Goal: Task Accomplishment & Management: Manage account settings

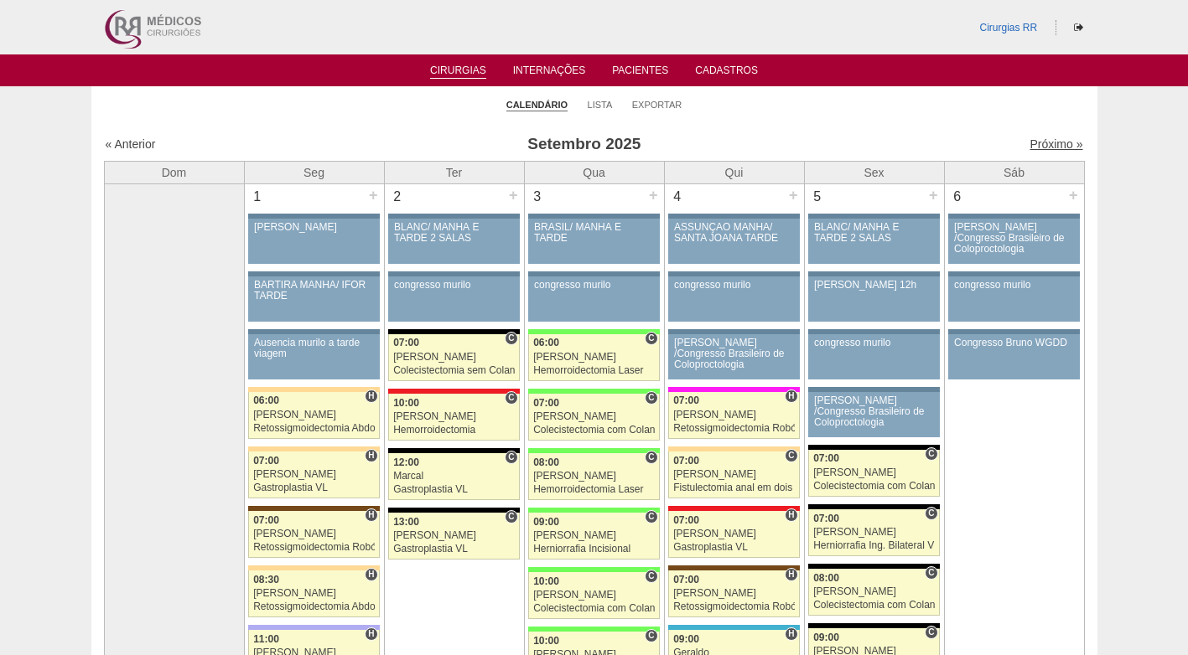
click at [1031, 142] on link "Próximo »" at bounding box center [1055, 143] width 53 height 13
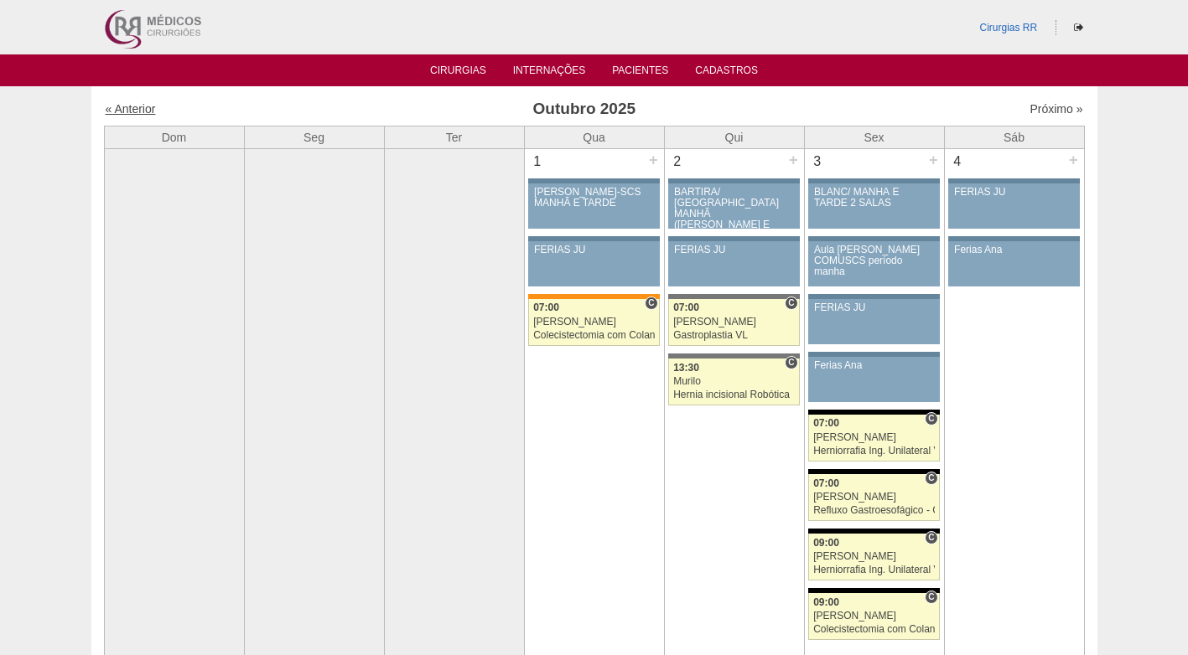
click at [139, 115] on link "« Anterior" at bounding box center [131, 108] width 50 height 13
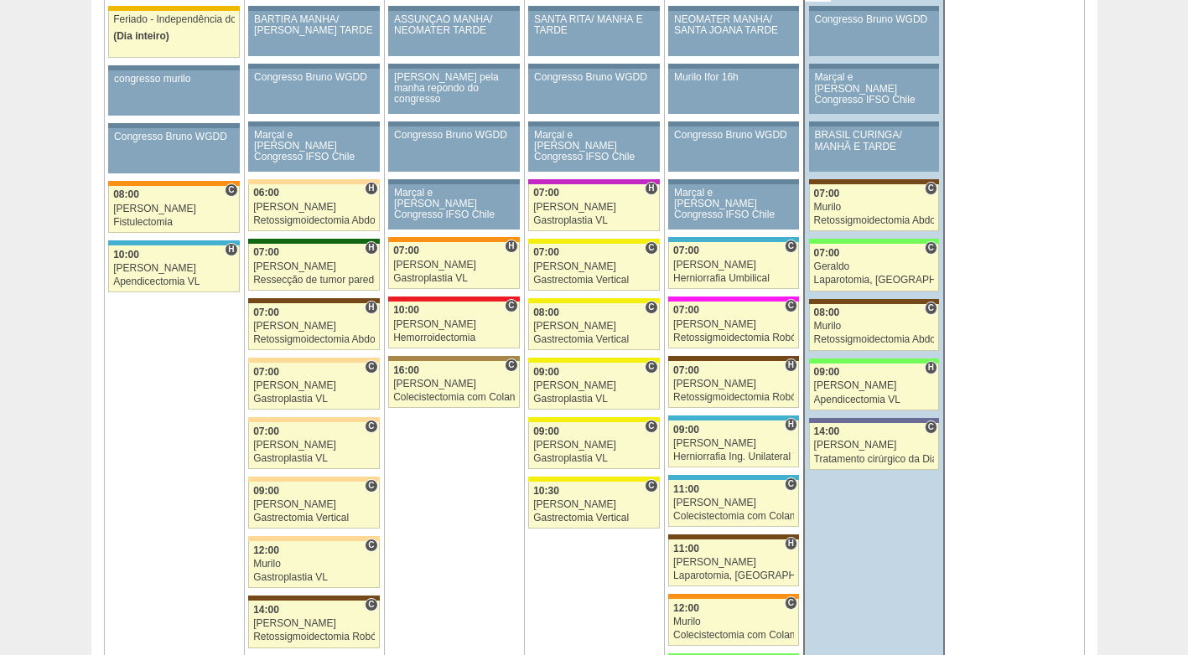
scroll to position [922, 0]
click at [884, 205] on div "Murilo" at bounding box center [874, 208] width 121 height 11
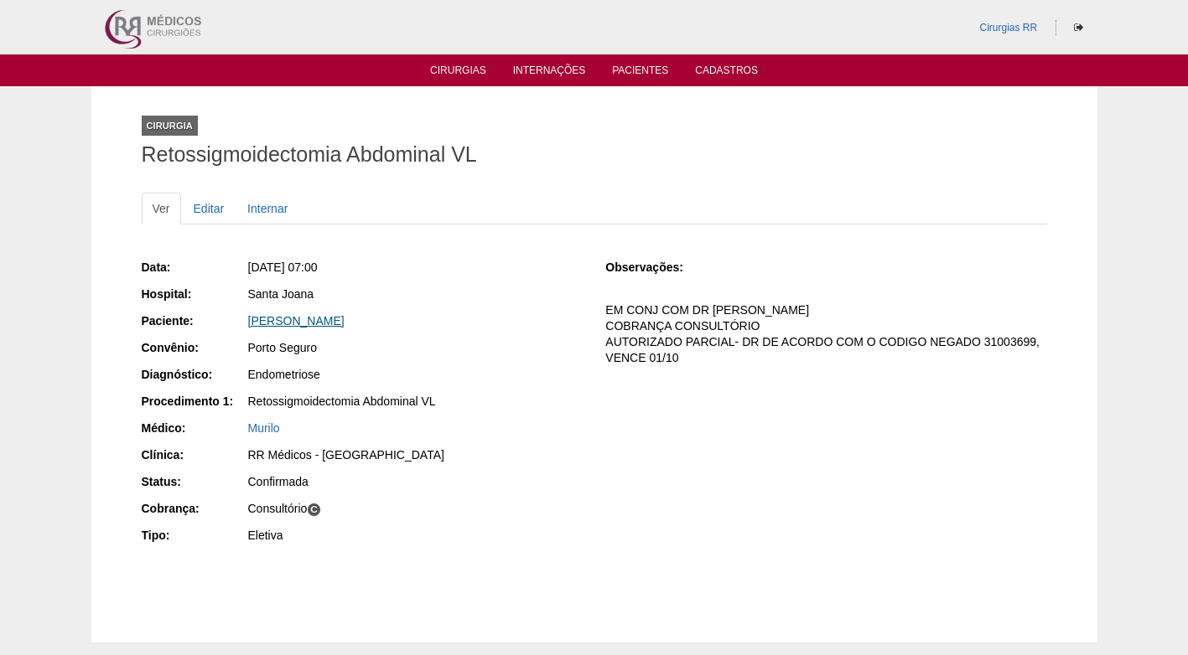
click at [287, 316] on link "Danielle Ano Komeno" at bounding box center [296, 320] width 96 height 13
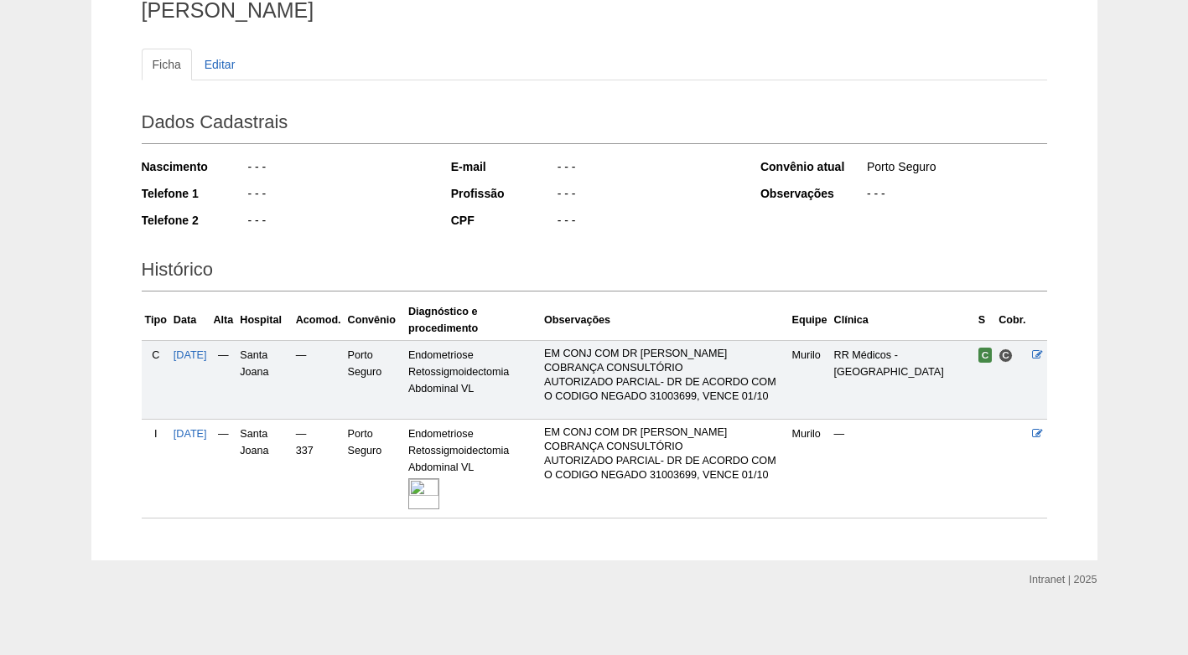
scroll to position [151, 0]
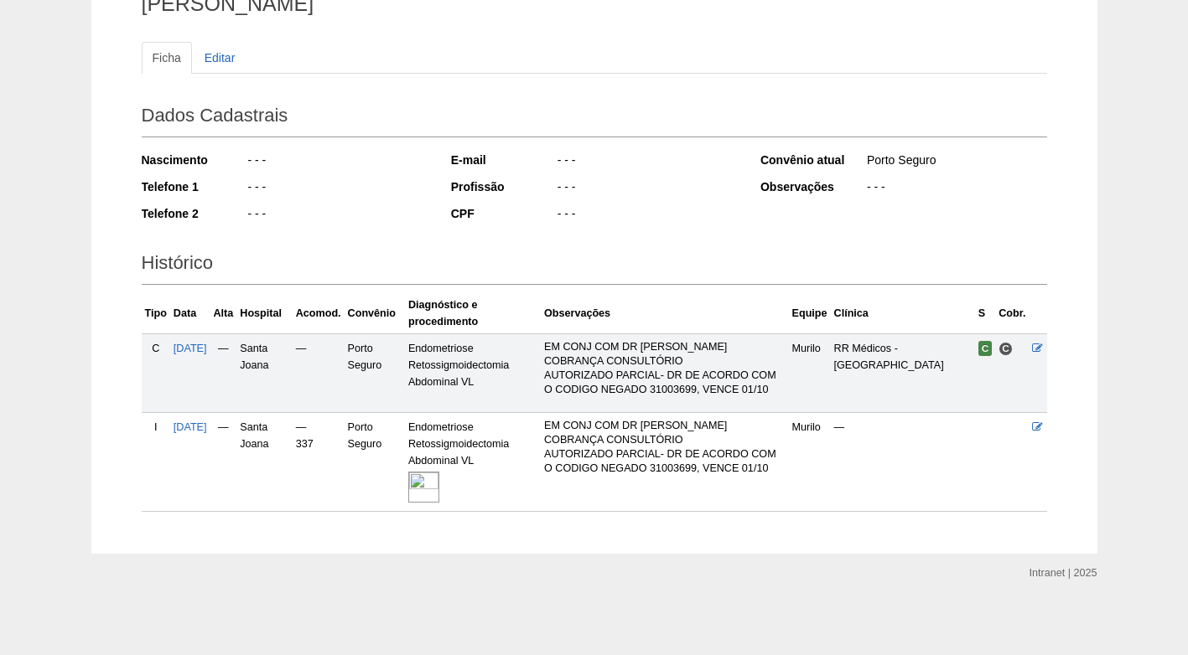
click at [439, 485] on img at bounding box center [423, 487] width 31 height 31
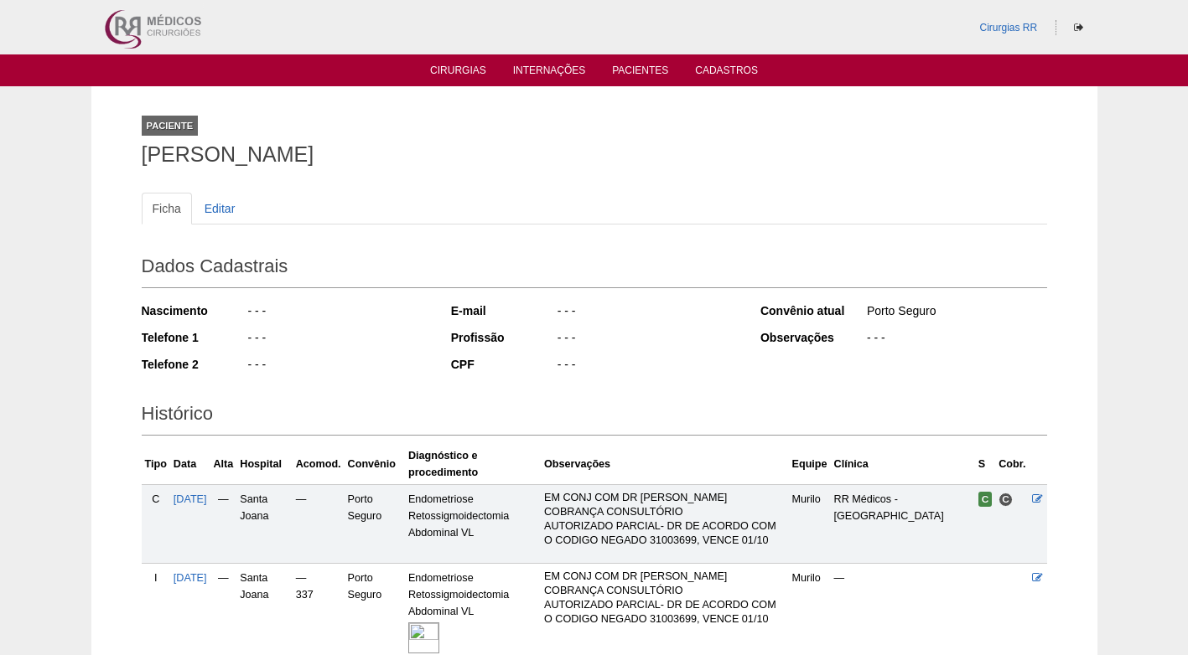
scroll to position [151, 0]
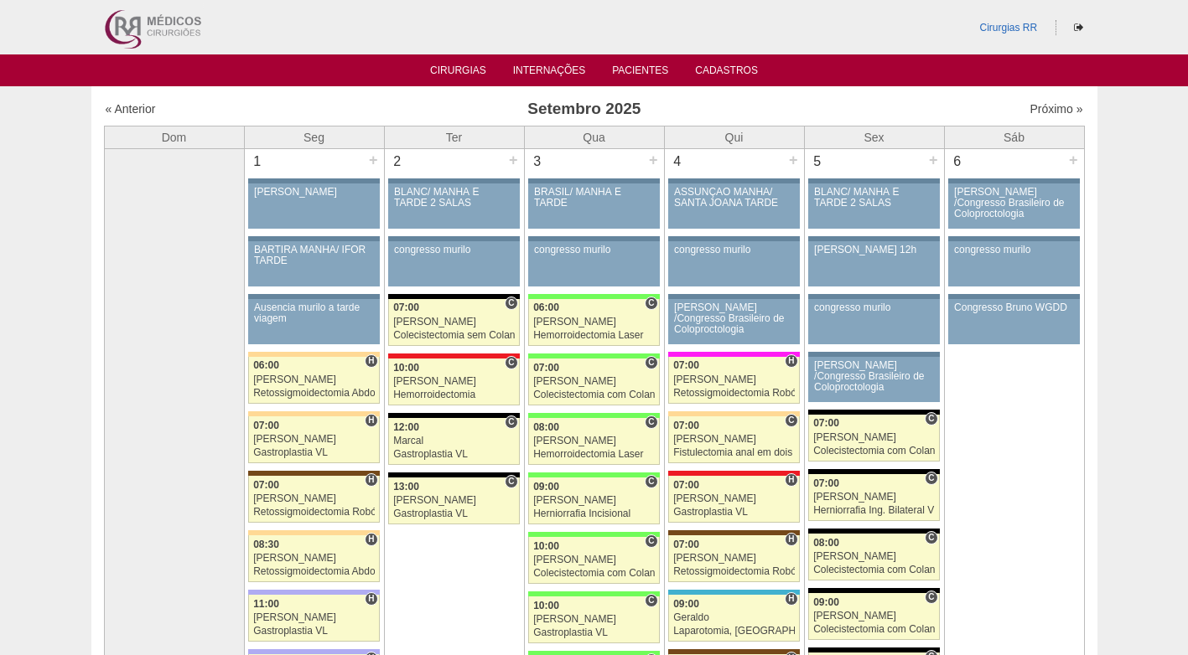
scroll to position [922, 0]
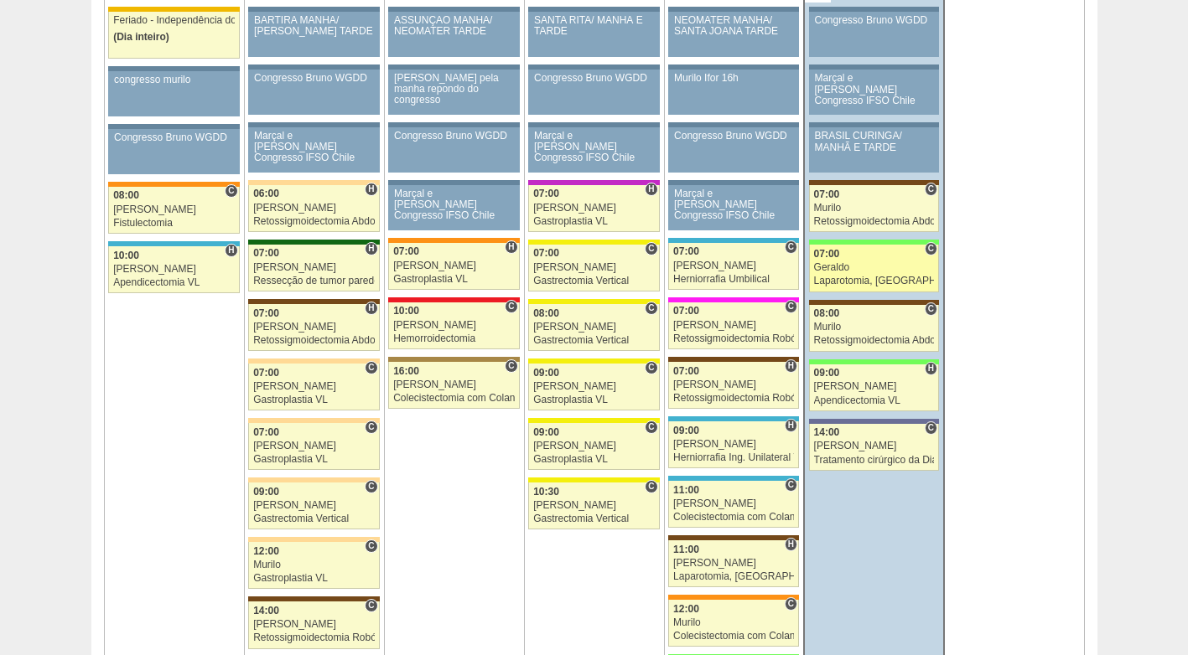
click at [873, 273] on div "Geraldo" at bounding box center [874, 267] width 121 height 11
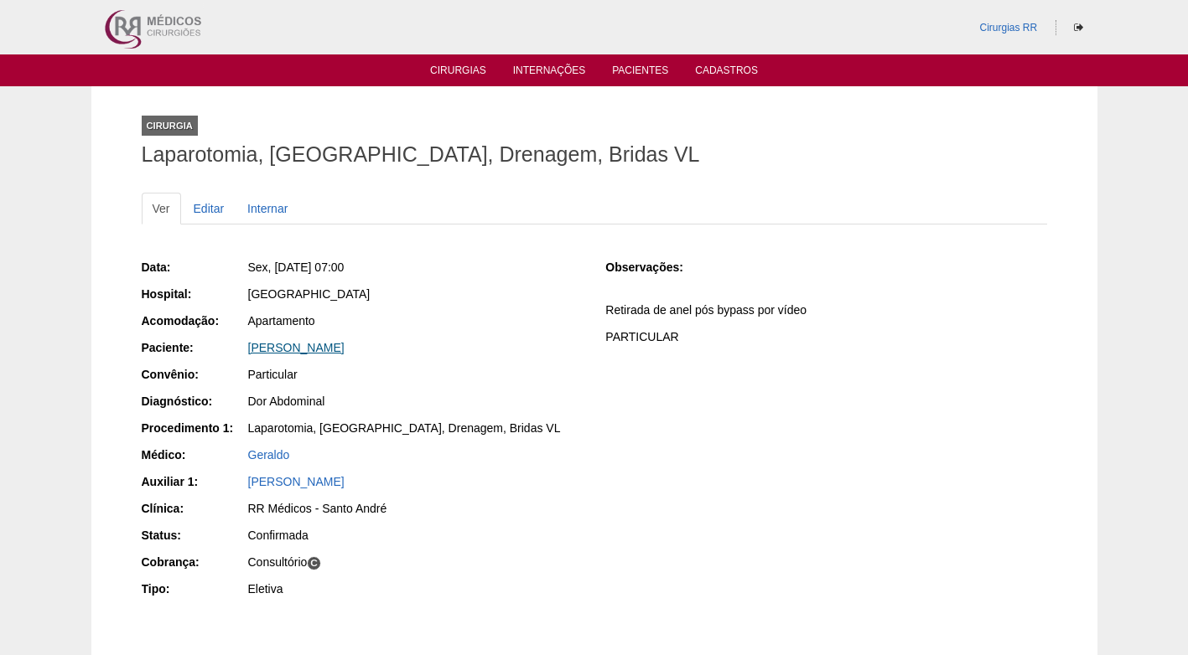
click at [303, 349] on link "Denise Marzano Barile" at bounding box center [296, 347] width 96 height 13
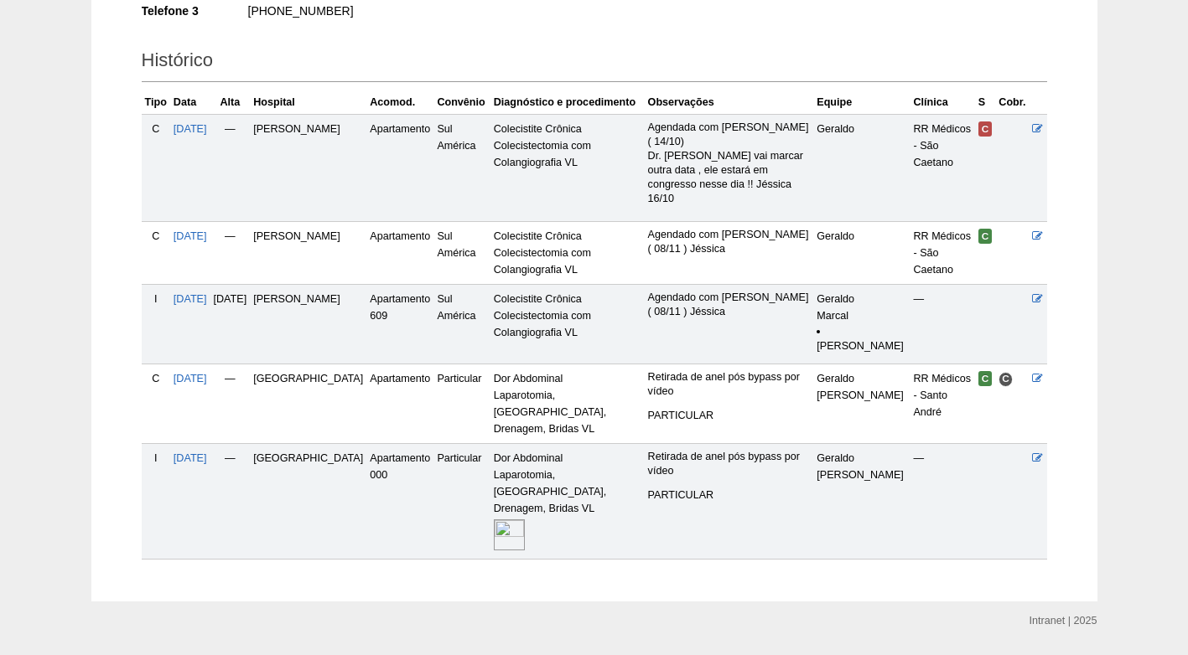
scroll to position [383, 0]
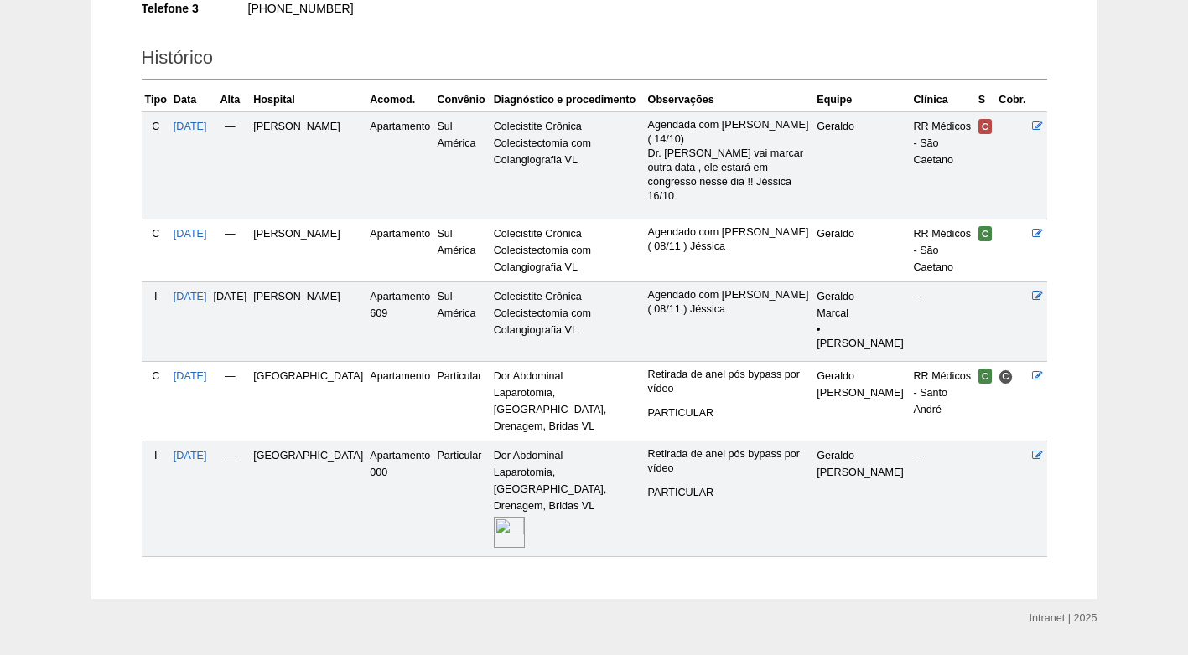
click at [523, 517] on img at bounding box center [509, 532] width 31 height 31
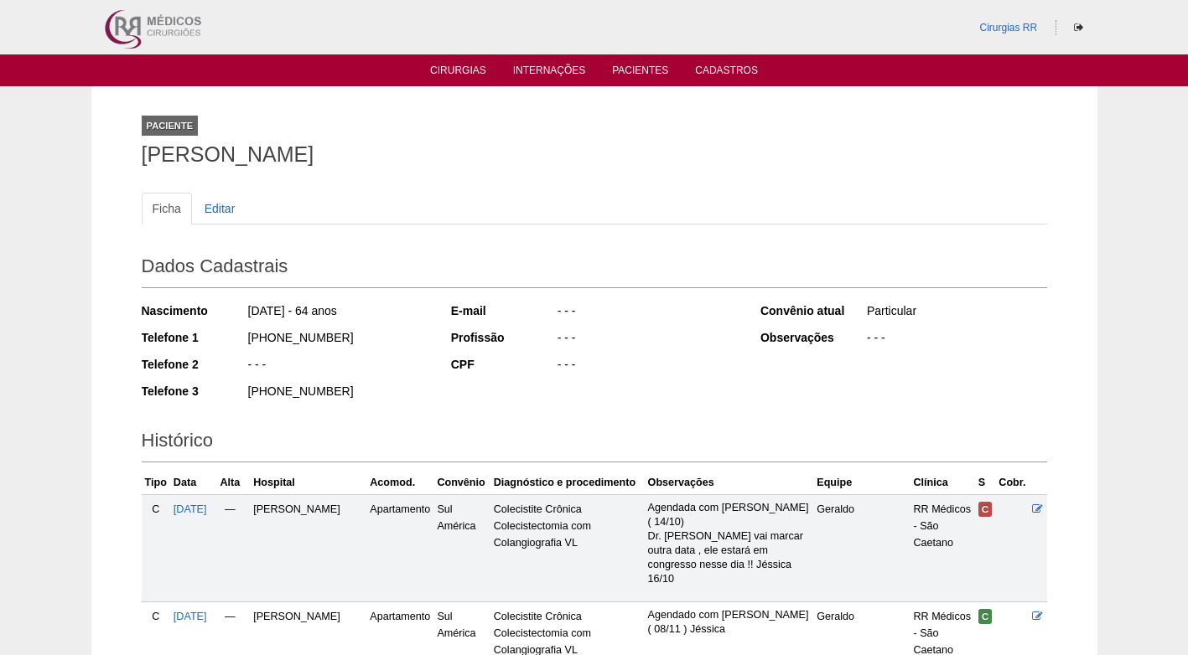
scroll to position [381, 0]
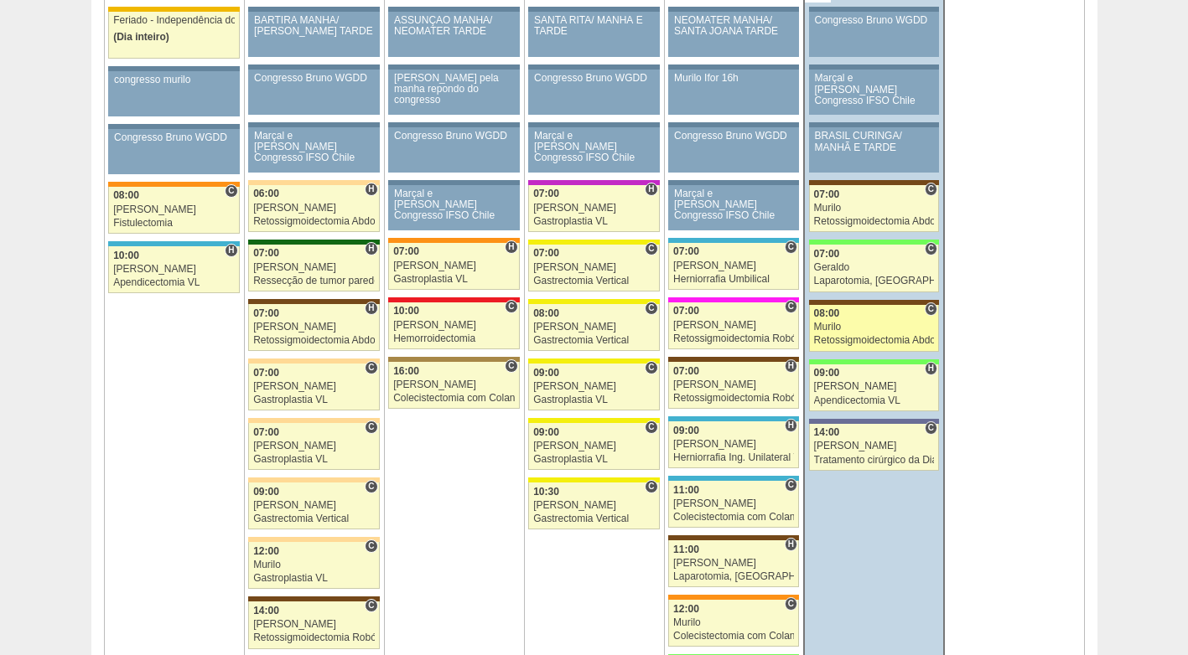
scroll to position [922, 0]
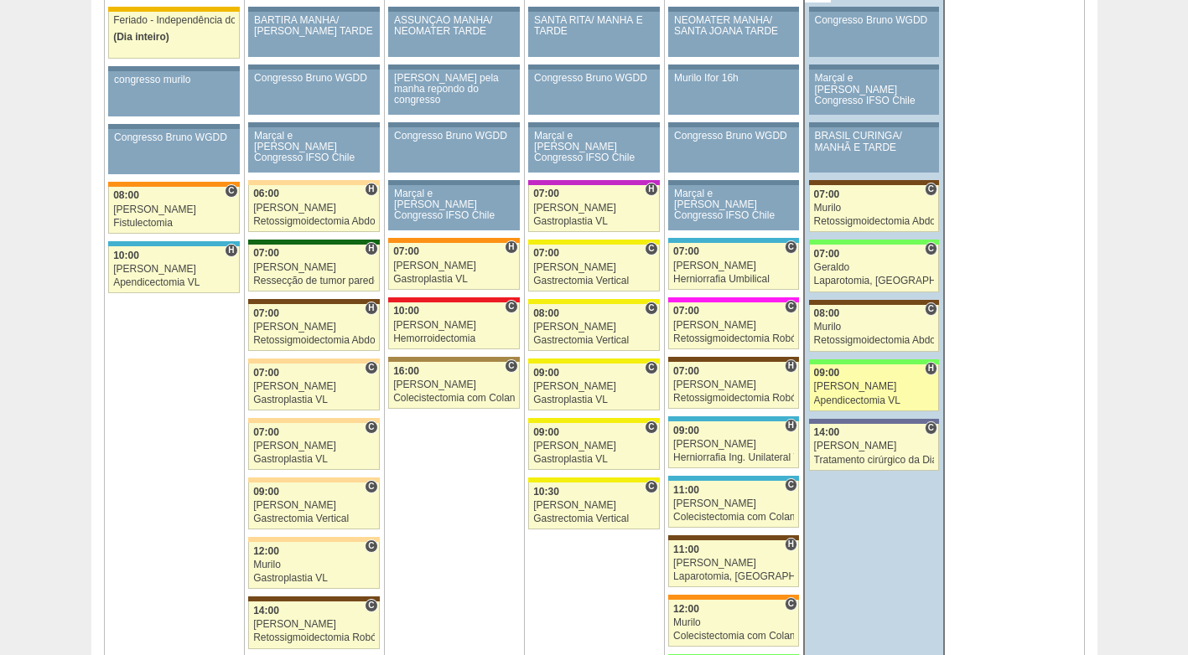
click at [872, 386] on div "[PERSON_NAME] [PERSON_NAME]" at bounding box center [874, 386] width 121 height 11
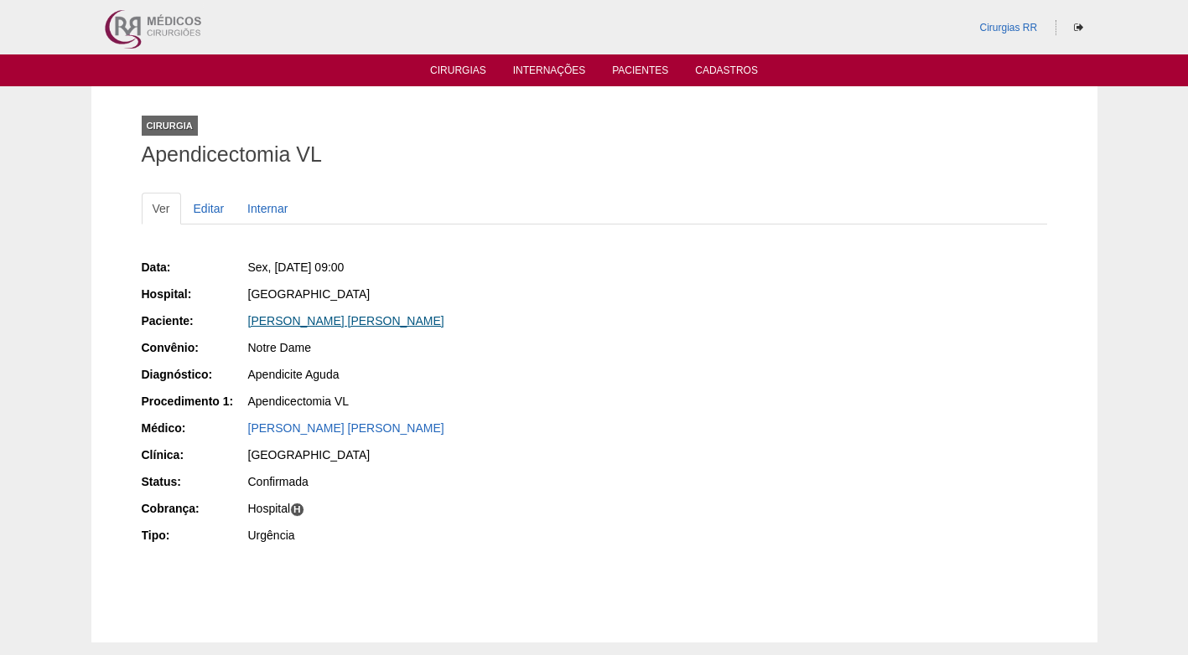
click at [354, 319] on link "[PERSON_NAME] [PERSON_NAME]" at bounding box center [346, 320] width 196 height 13
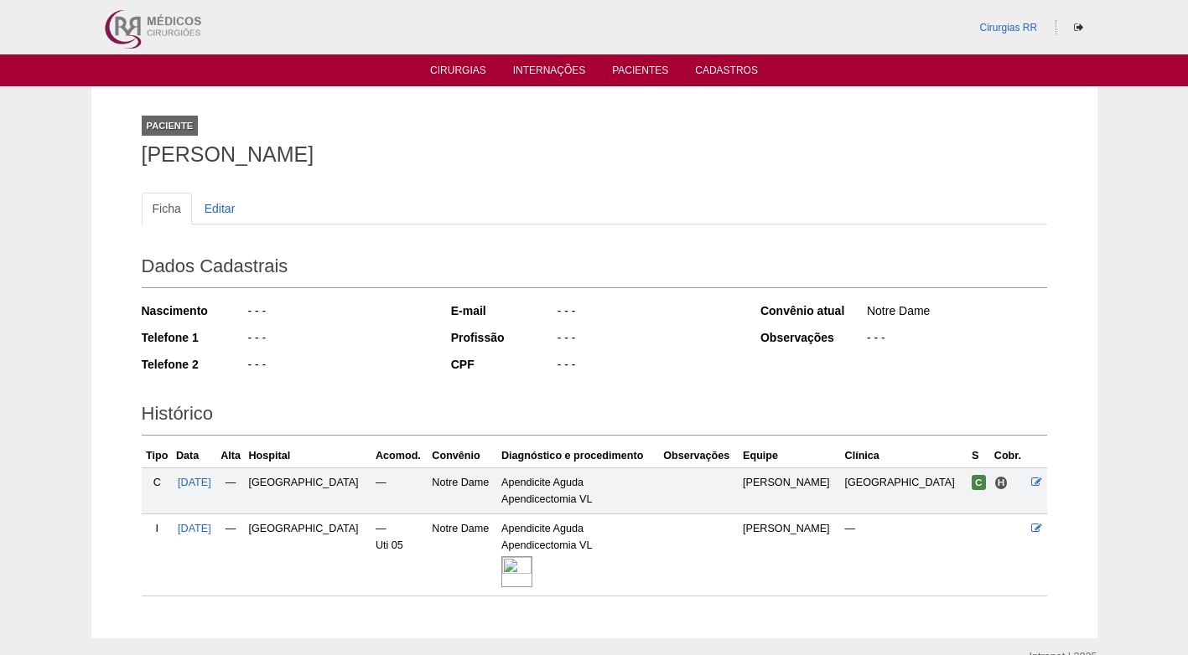
click at [526, 572] on img at bounding box center [516, 572] width 31 height 31
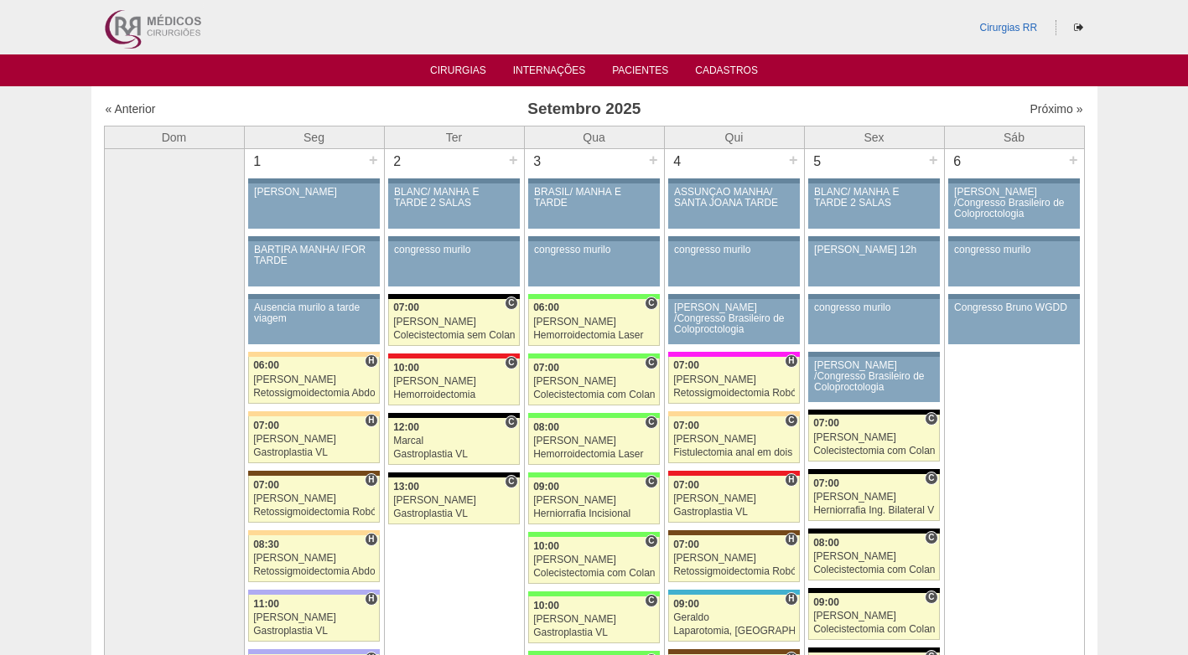
click at [451, 62] on ul "Cirurgias Internações Pacientes Cadastros" at bounding box center [594, 70] width 1188 height 32
click at [458, 70] on link "Cirurgias" at bounding box center [458, 72] width 56 height 14
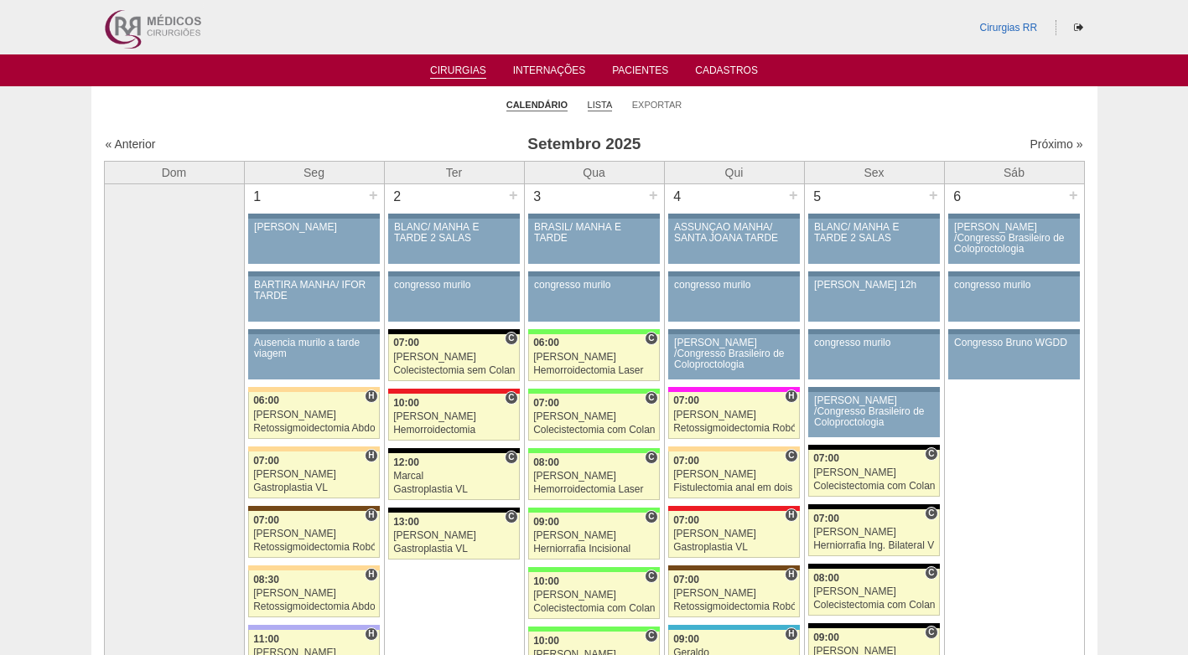
click at [588, 104] on li "Lista" at bounding box center [600, 103] width 25 height 23
click at [592, 104] on link "Lista" at bounding box center [600, 105] width 25 height 13
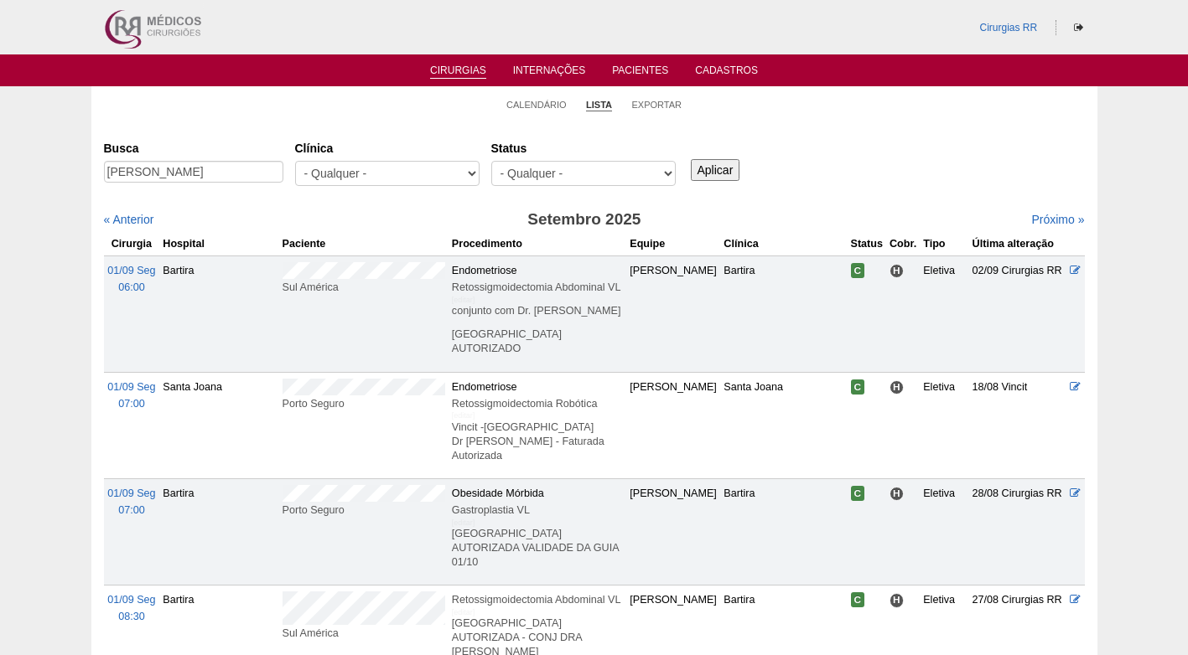
type input "[PERSON_NAME]"
click at [720, 168] on input "Aplicar" at bounding box center [715, 170] width 49 height 22
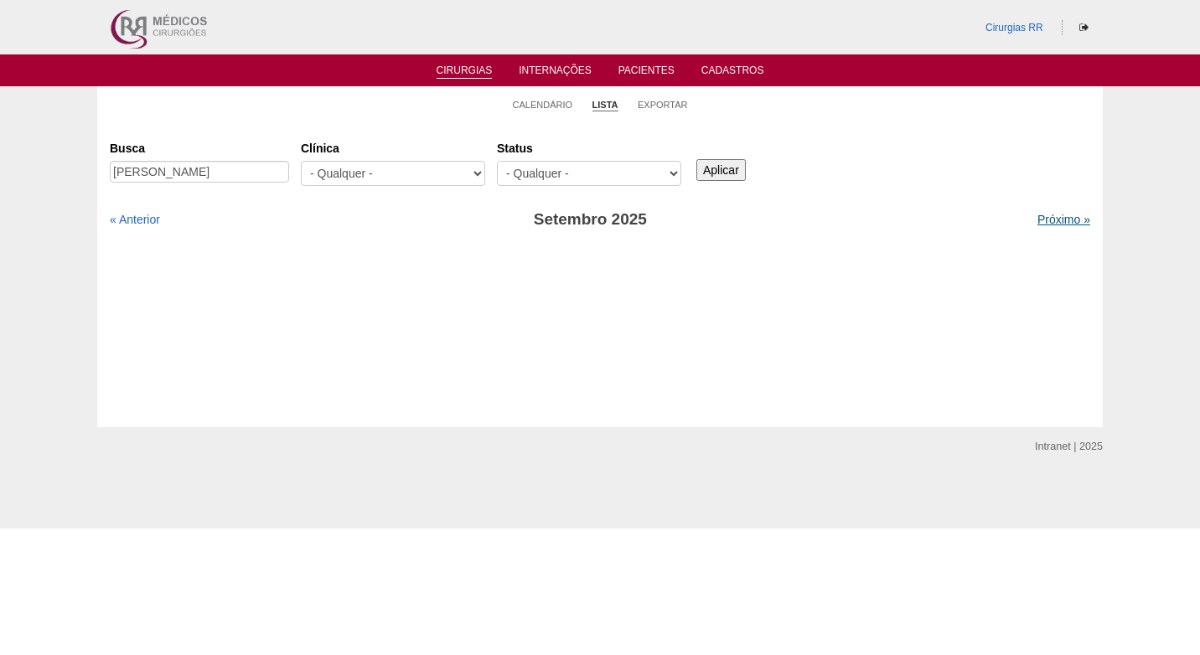
click at [1054, 216] on link "Próximo »" at bounding box center [1064, 219] width 53 height 13
click at [536, 107] on link "Calendário" at bounding box center [543, 105] width 60 height 13
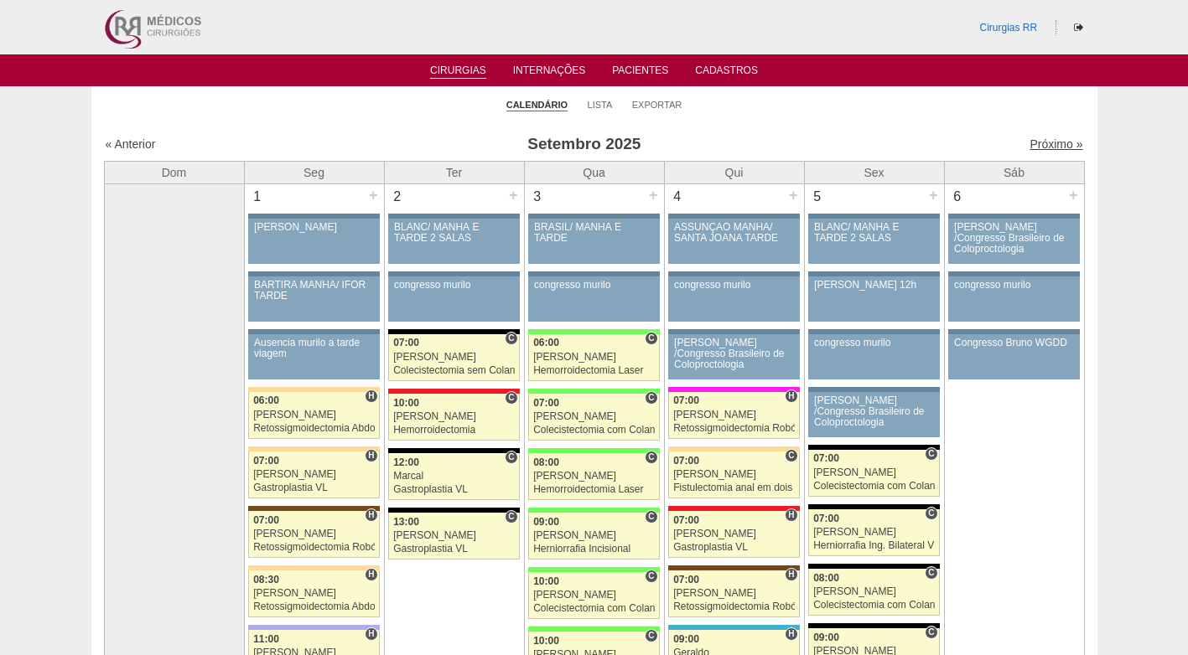
click at [1046, 144] on link "Próximo »" at bounding box center [1055, 143] width 53 height 13
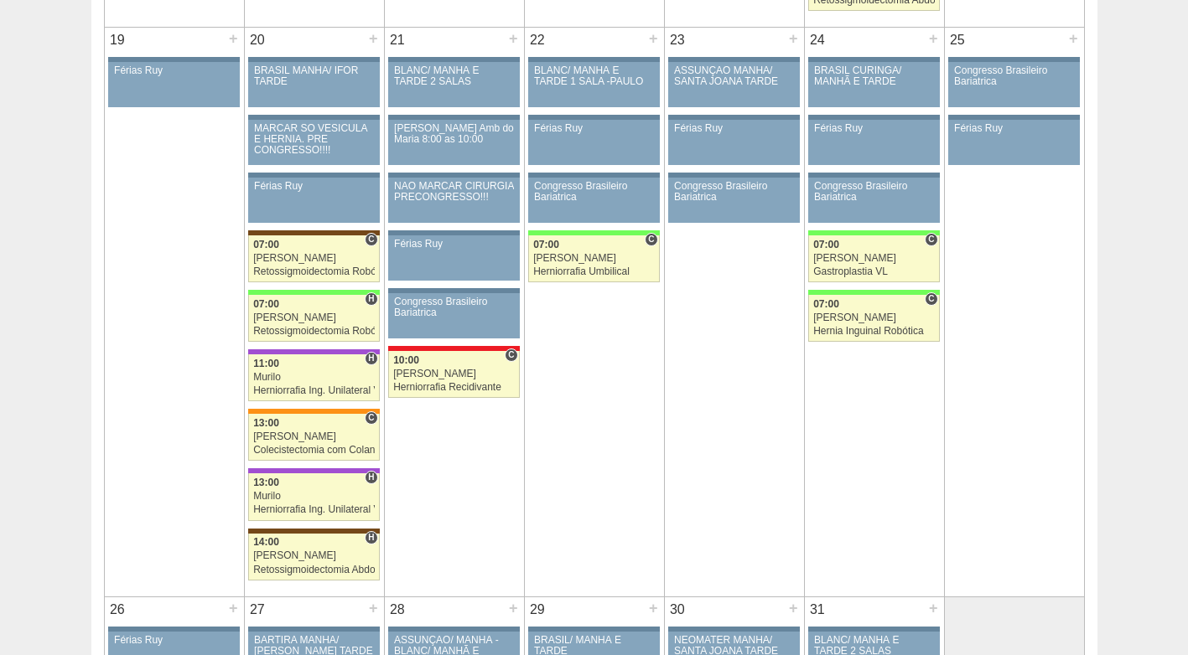
scroll to position [1592, 0]
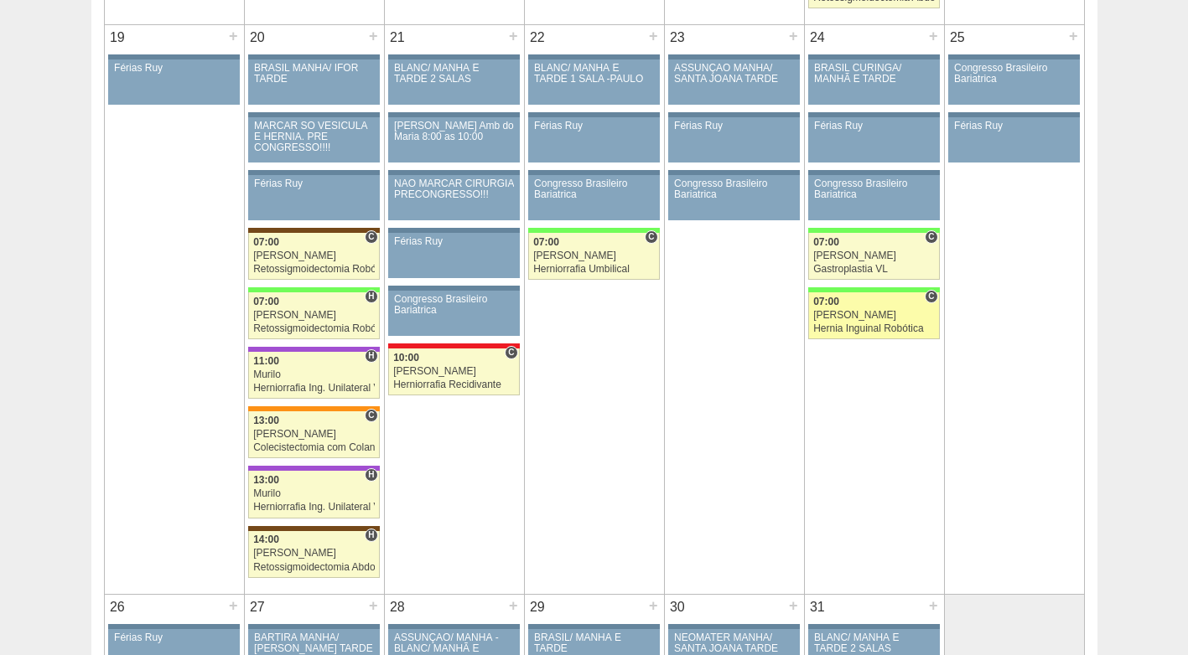
click at [868, 320] on div "[PERSON_NAME]" at bounding box center [874, 315] width 122 height 11
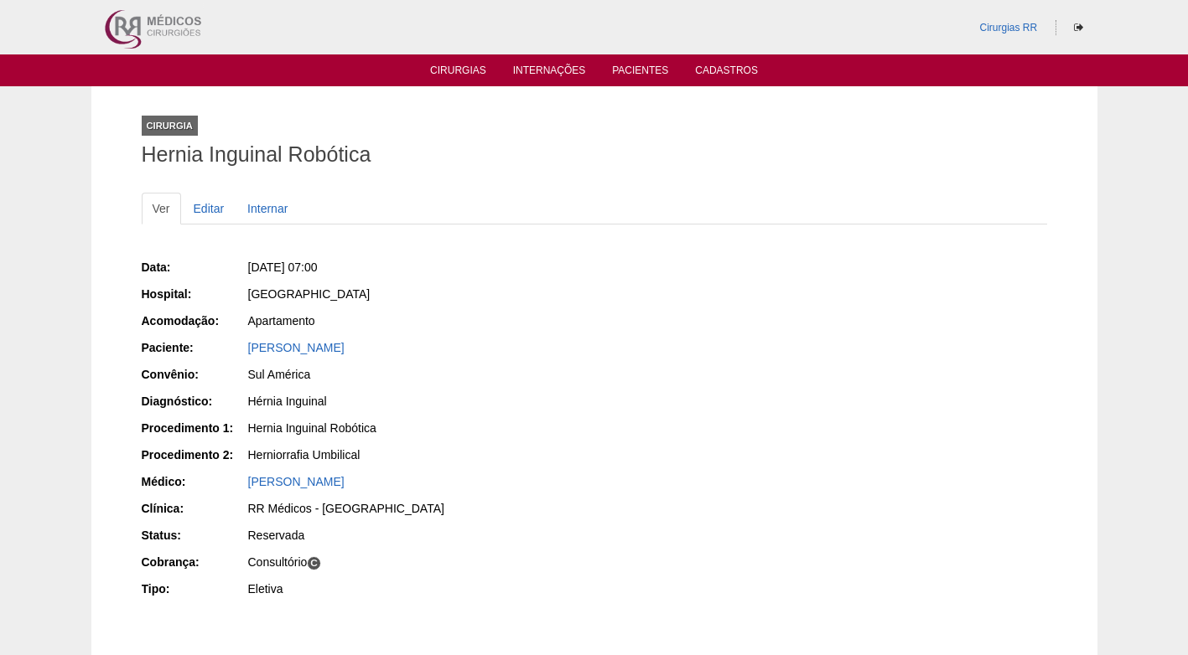
click at [595, 365] on div "Data: [DATE] 07:00 Hospital: [GEOGRAPHIC_DATA] Acomodação: Apartamento Paciente…" at bounding box center [594, 430] width 905 height 355
drag, startPoint x: 473, startPoint y: 377, endPoint x: 298, endPoint y: 261, distance: 209.7
click at [473, 377] on div "Sul América" at bounding box center [415, 374] width 334 height 17
click at [210, 206] on link "Editar" at bounding box center [209, 209] width 53 height 32
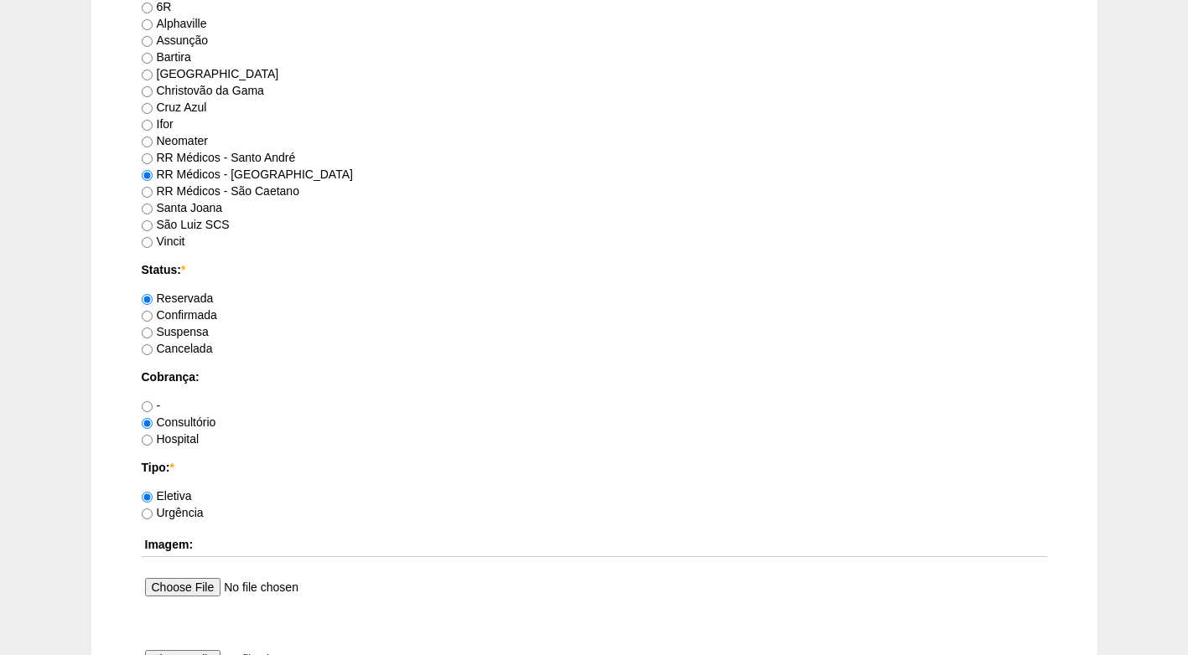
scroll to position [1085, 0]
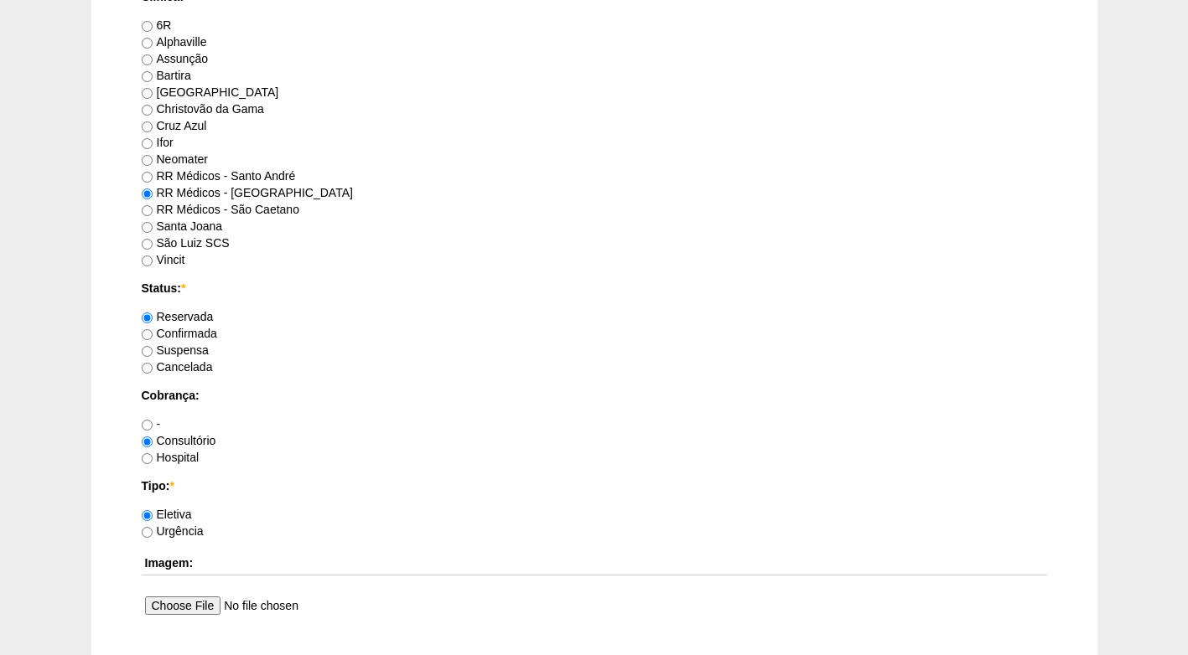
click at [204, 335] on label "Confirmada" at bounding box center [179, 333] width 75 height 13
click at [153, 335] on input "Confirmada" at bounding box center [147, 334] width 11 height 11
radio input "true"
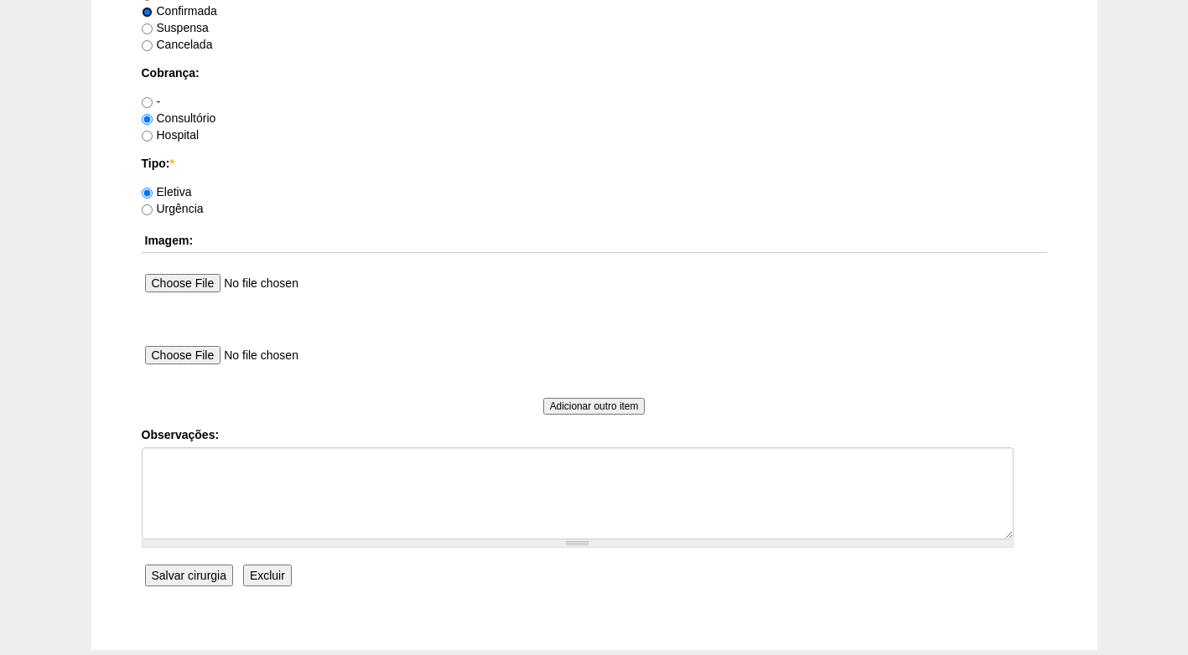
scroll to position [1504, 0]
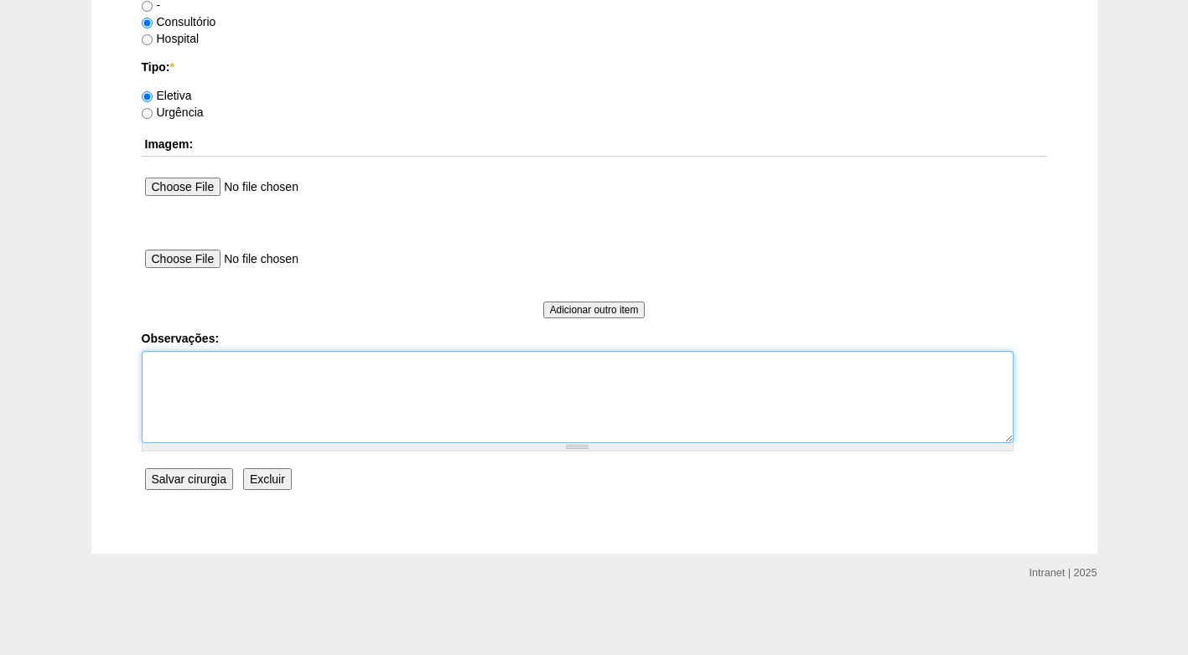
click at [298, 383] on textarea "Observações:" at bounding box center [578, 397] width 872 height 92
type textarea "f"
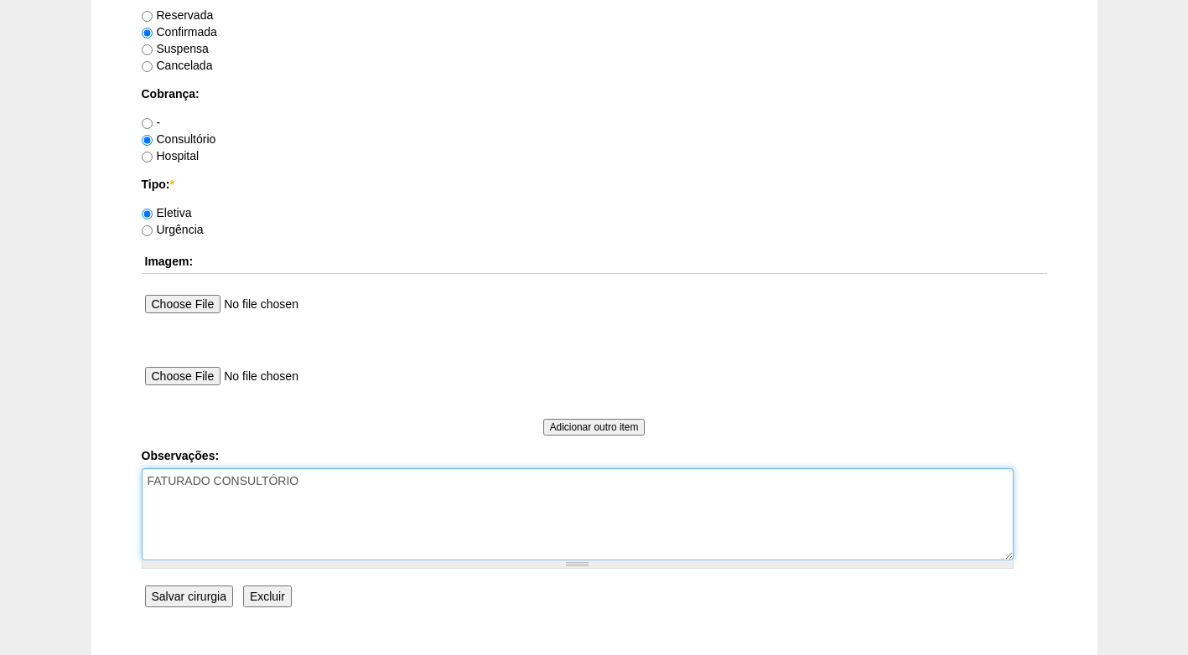
scroll to position [1421, 0]
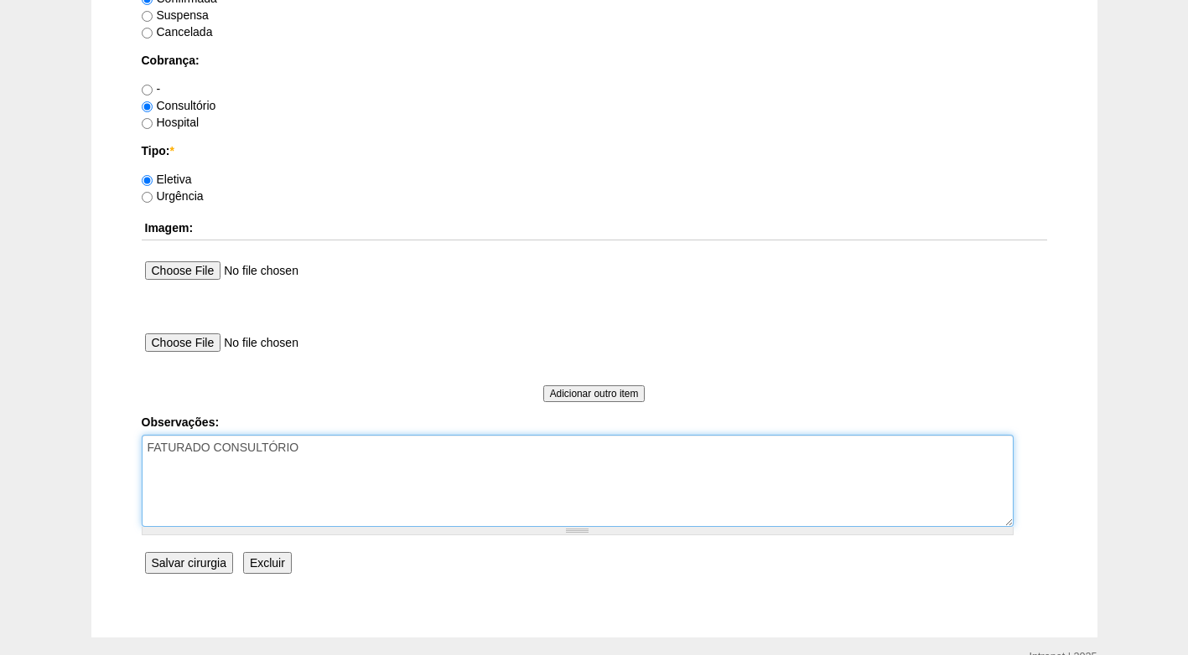
type textarea "FATURADO CONSULTÓRIO"
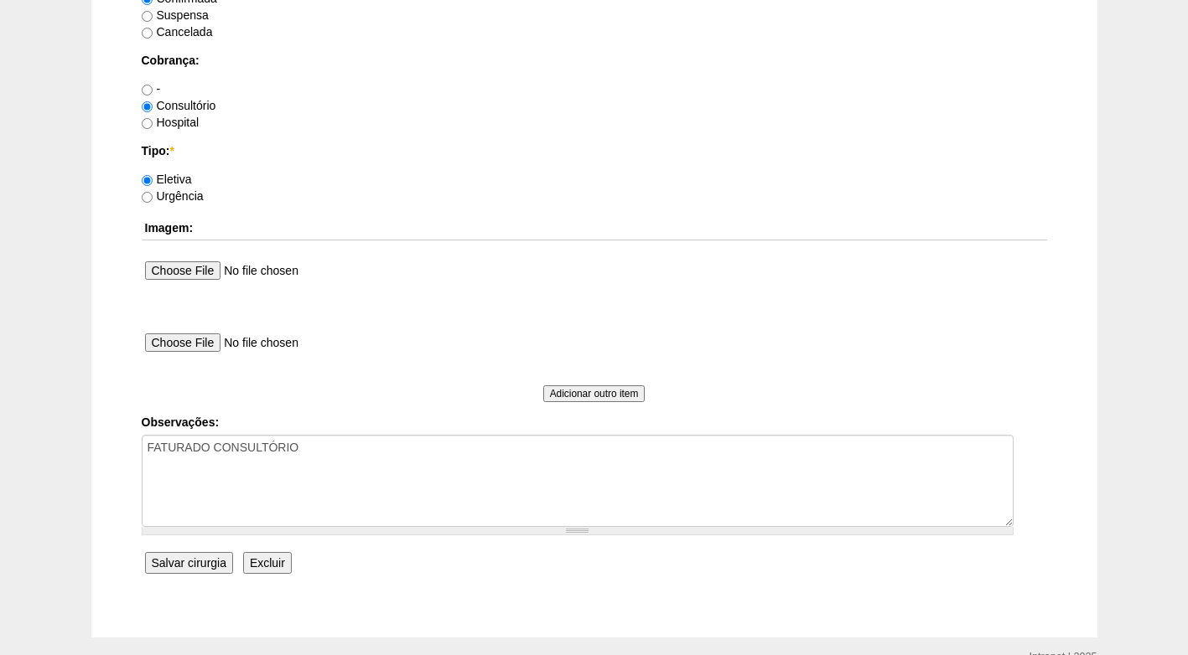
click at [209, 565] on input "Salvar cirurgia" at bounding box center [189, 563] width 88 height 22
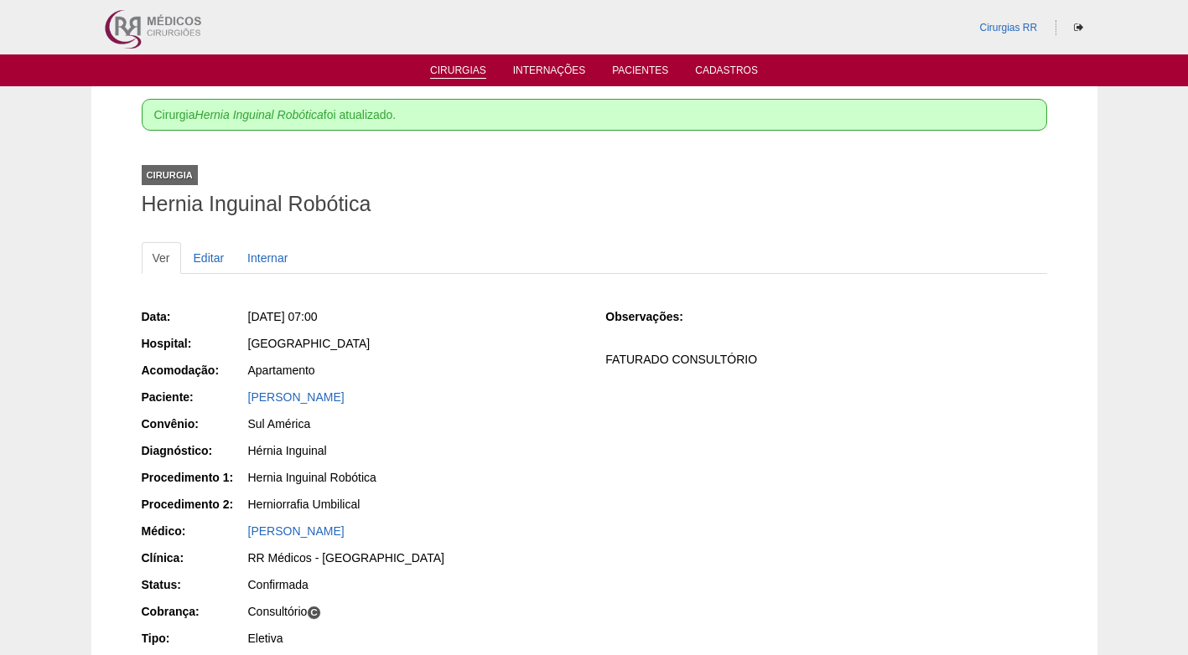
click at [464, 68] on link "Cirurgias" at bounding box center [458, 72] width 56 height 14
